Goal: Navigation & Orientation: Find specific page/section

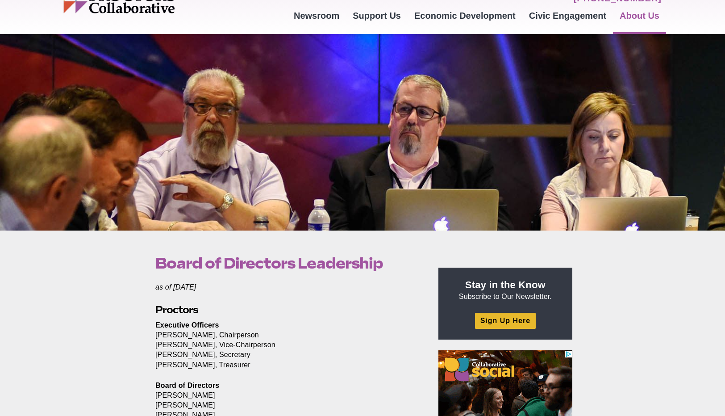
scroll to position [54, 0]
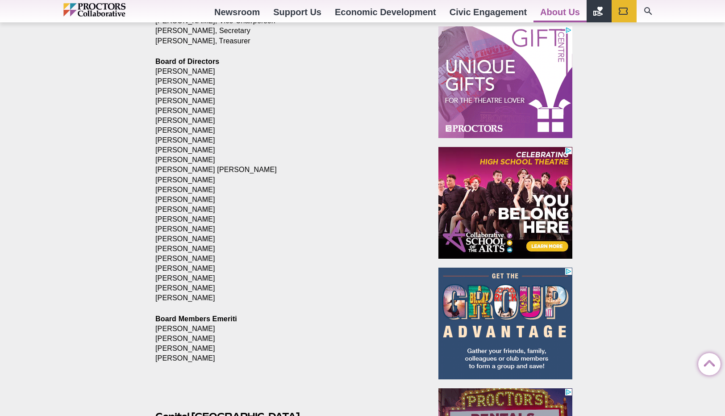
scroll to position [375, 0]
